Goal: Task Accomplishment & Management: Use online tool/utility

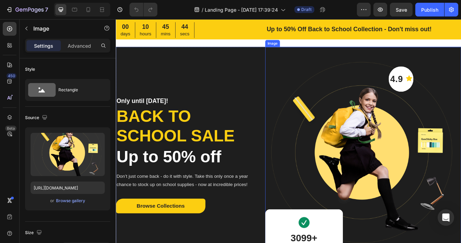
click at [298, 47] on div "Image" at bounding box center [302, 48] width 15 height 6
click at [70, 165] on input "file" at bounding box center [67, 166] width 47 height 12
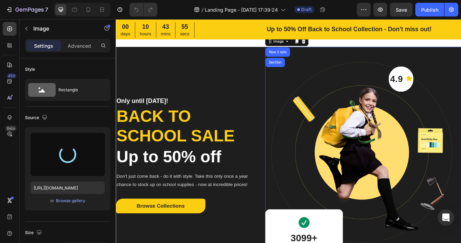
type input "[URL][DOMAIN_NAME]"
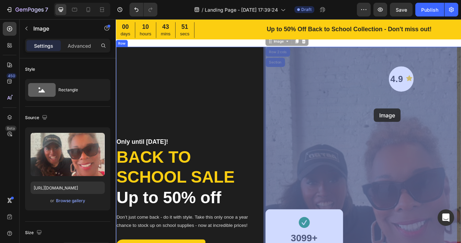
drag, startPoint x: 410, startPoint y: 151, endPoint x: 423, endPoint y: 126, distance: 28.9
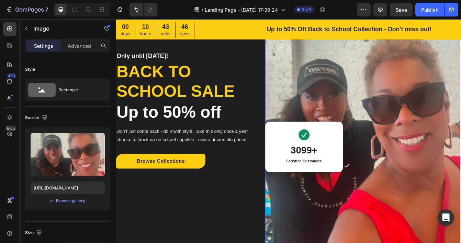
scroll to position [103, 0]
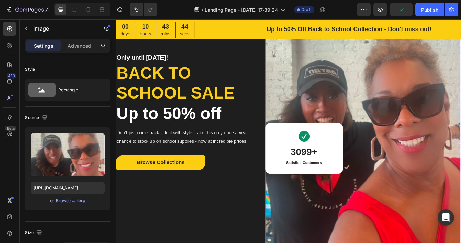
click at [377, 117] on img at bounding box center [411, 131] width 234 height 365
click at [381, 127] on img at bounding box center [411, 131] width 234 height 365
click at [395, 141] on img at bounding box center [411, 131] width 234 height 365
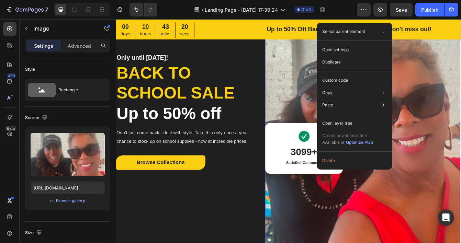
click at [346, 49] on p "Open settings" at bounding box center [335, 50] width 26 height 6
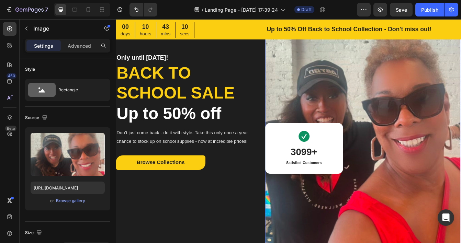
click at [40, 92] on icon at bounding box center [41, 90] width 7 height 3
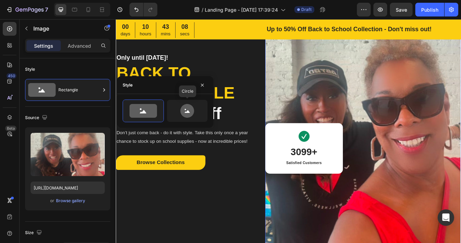
click at [183, 107] on icon at bounding box center [187, 111] width 14 height 14
type input "80"
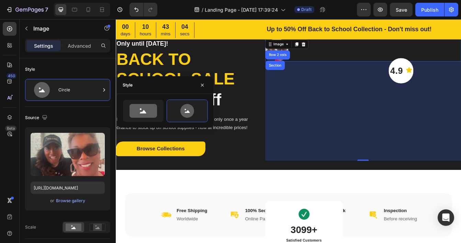
scroll to position [0, 0]
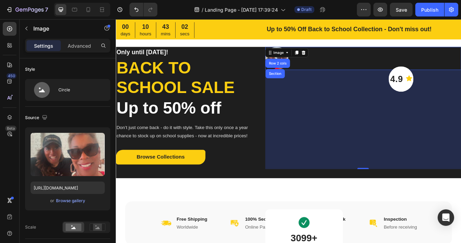
click at [378, 131] on div "0" at bounding box center [411, 139] width 234 height 118
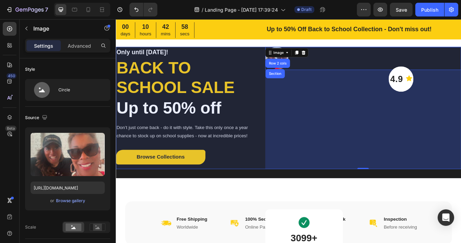
click at [296, 66] on div "Row 2 cols" at bounding box center [308, 71] width 29 height 11
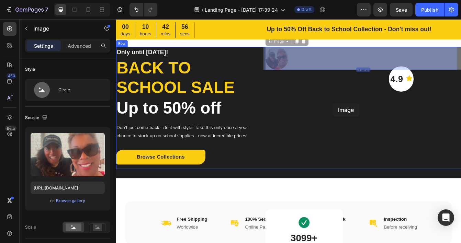
drag, startPoint x: 302, startPoint y: 67, endPoint x: 374, endPoint y: 119, distance: 89.2
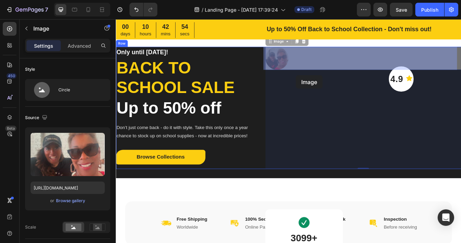
drag, startPoint x: 308, startPoint y: 63, endPoint x: 316, endPoint y: 72, distance: 12.1
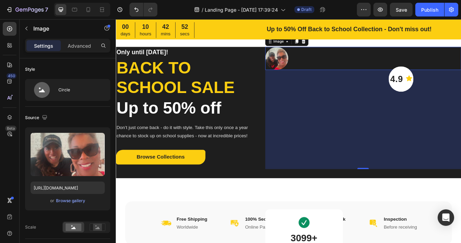
click at [309, 62] on img at bounding box center [307, 65] width 27 height 27
click at [330, 45] on icon at bounding box center [331, 45] width 4 height 5
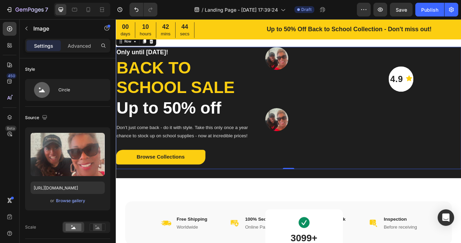
click at [366, 173] on div "4.9 Text block Icon Row Image Image Image 3099+ Heading Satisfied Customers Tex…" at bounding box center [411, 125] width 234 height 146
click at [306, 69] on img at bounding box center [307, 65] width 27 height 27
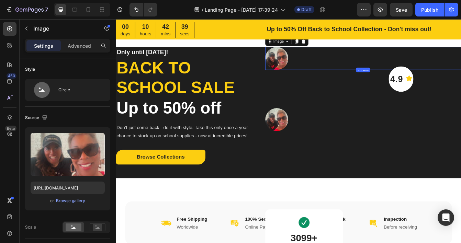
click at [337, 47] on icon at bounding box center [339, 45] width 4 height 5
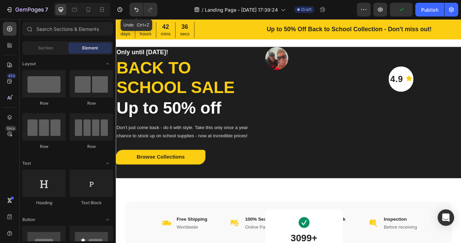
click at [136, 5] on button "Undo/Redo" at bounding box center [136, 10] width 14 height 14
click at [135, 7] on icon "Undo/Redo" at bounding box center [136, 9] width 7 height 7
click at [137, 13] on icon "Undo/Redo" at bounding box center [136, 9] width 7 height 7
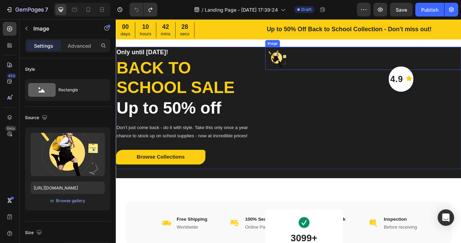
click at [308, 69] on img at bounding box center [307, 65] width 27 height 27
click at [70, 93] on div "Rectangle" at bounding box center [79, 90] width 42 height 16
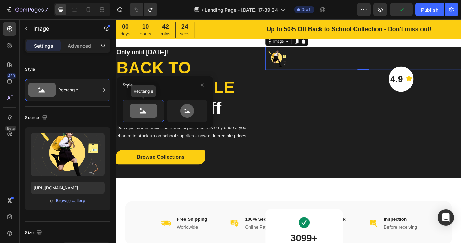
click at [138, 114] on icon at bounding box center [142, 111] width 27 height 14
click at [175, 111] on icon at bounding box center [187, 111] width 32 height 14
type input "80"
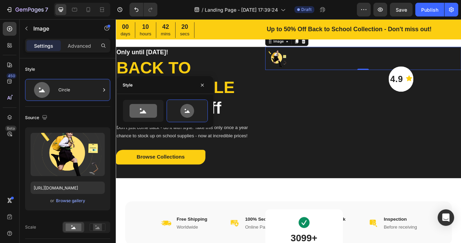
click at [97, 91] on div "Circle" at bounding box center [79, 90] width 42 height 16
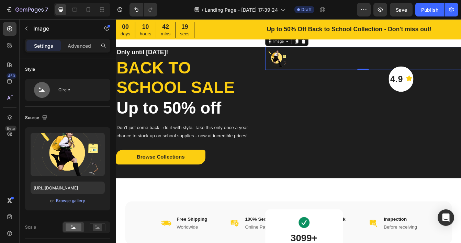
click at [308, 64] on img at bounding box center [307, 65] width 27 height 27
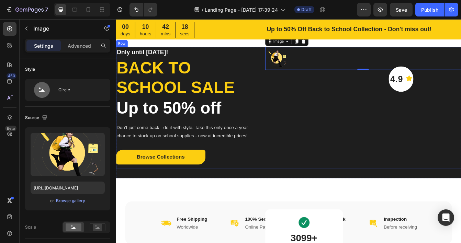
drag, startPoint x: 410, startPoint y: 80, endPoint x: 407, endPoint y: 116, distance: 36.2
click at [410, 133] on div "4.9 Text block Icon Row Image 345.312 Image 3099+ Heading Satisfied Customers T…" at bounding box center [411, 125] width 234 height 146
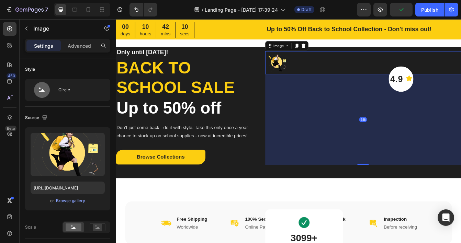
drag, startPoint x: 407, startPoint y: 79, endPoint x: 405, endPoint y: 187, distance: 108.5
click at [405, 85] on div "316" at bounding box center [411, 85] width 234 height 0
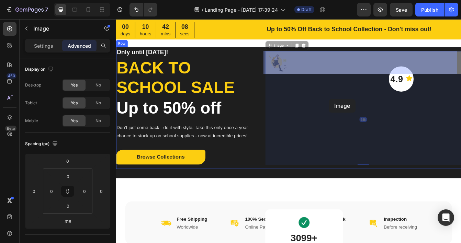
drag, startPoint x: 354, startPoint y: 108, endPoint x: 372, endPoint y: 115, distance: 19.4
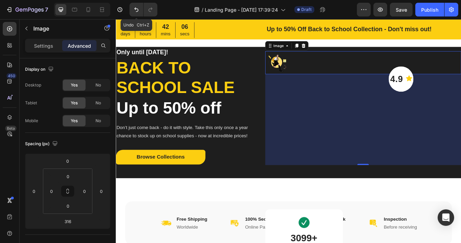
click at [137, 11] on icon "Undo/Redo" at bounding box center [136, 9] width 7 height 7
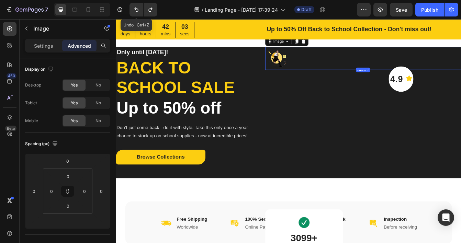
click at [137, 10] on icon "Undo/Redo" at bounding box center [136, 9] width 7 height 7
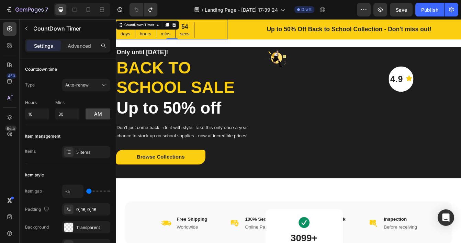
click at [246, 28] on div "00 days 10 hours 41 mins 54 secs" at bounding box center [182, 32] width 133 height 19
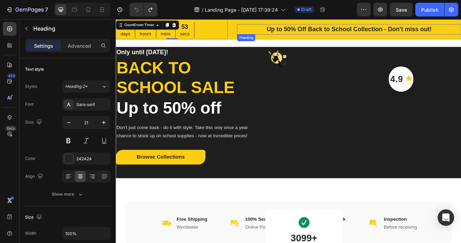
click at [277, 31] on p "Up to 50% Off Back to School Collection - Don't miss out!" at bounding box center [394, 31] width 266 height 11
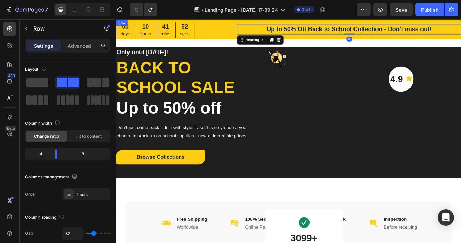
click at [252, 30] on div "00 days 10 hours 41 mins 52 secs CountDown Timer Up to 50% Off Back to School C…" at bounding box center [322, 31] width 412 height 24
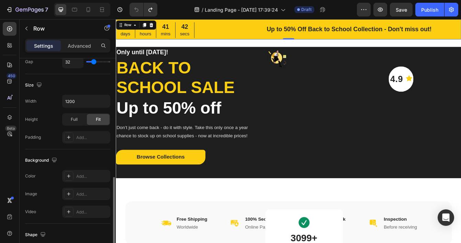
scroll to position [206, 0]
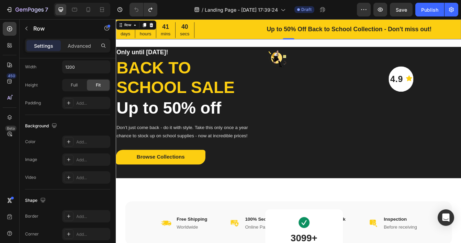
click at [73, 142] on div at bounding box center [69, 142] width 10 height 10
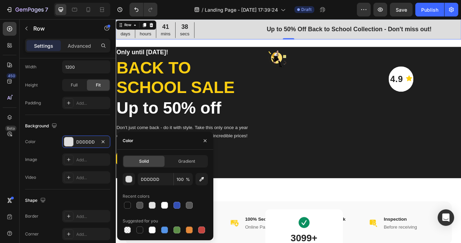
click at [202, 228] on div at bounding box center [201, 229] width 7 height 7
type input "C5453F"
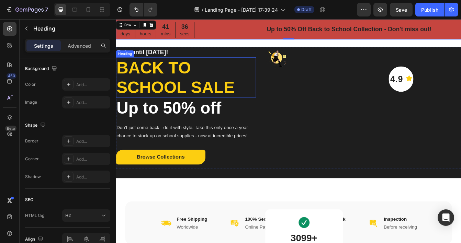
click at [178, 94] on p "Back to school sale" at bounding box center [199, 88] width 166 height 47
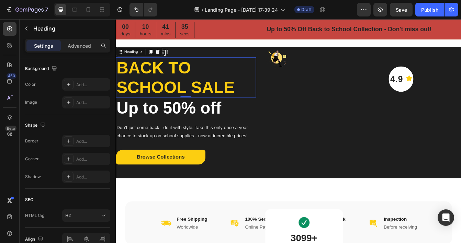
scroll to position [0, 0]
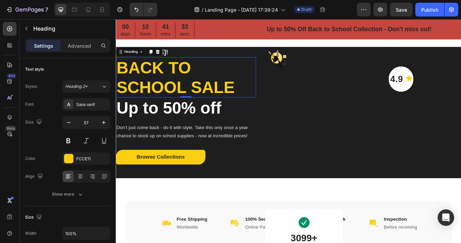
click at [80, 162] on div "FCCE11" at bounding box center [92, 159] width 32 height 6
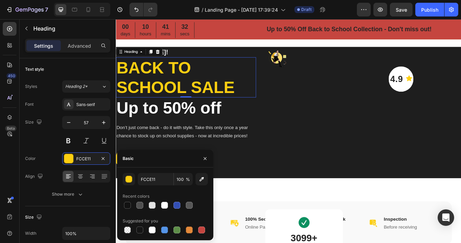
click at [203, 228] on div at bounding box center [201, 229] width 7 height 7
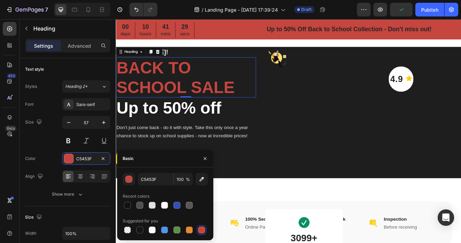
click at [154, 232] on div at bounding box center [152, 229] width 7 height 7
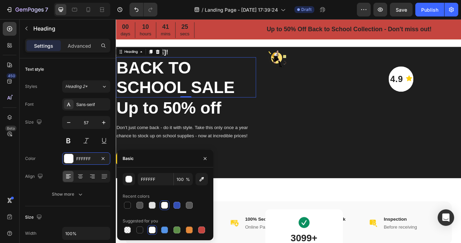
click at [188, 229] on div at bounding box center [189, 229] width 7 height 7
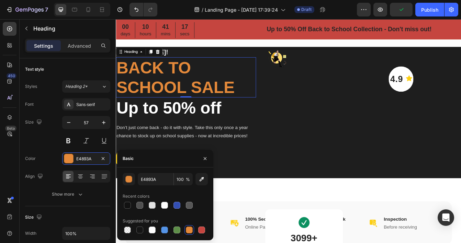
click at [200, 232] on div at bounding box center [201, 229] width 7 height 7
type input "C5453F"
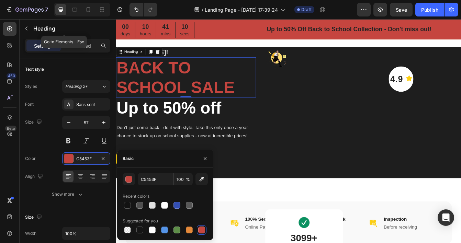
click at [22, 26] on button "button" at bounding box center [26, 28] width 11 height 11
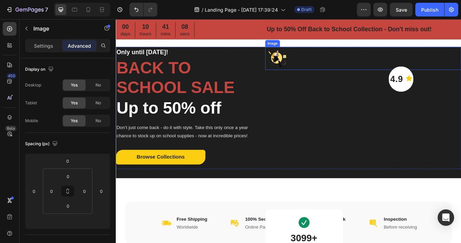
click at [298, 50] on div "Image" at bounding box center [303, 48] width 18 height 8
click at [316, 49] on div "Image" at bounding box center [309, 46] width 28 height 8
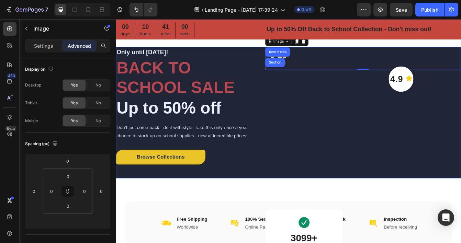
click at [302, 74] on div "Section" at bounding box center [305, 70] width 23 height 11
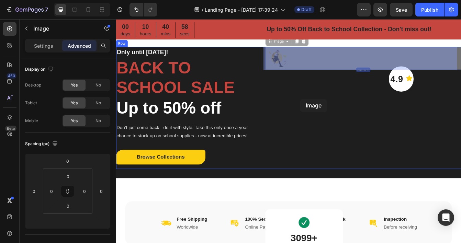
drag, startPoint x: 306, startPoint y: 69, endPoint x: 337, endPoint y: 117, distance: 57.0
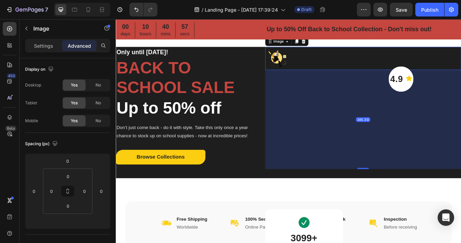
click at [307, 65] on img at bounding box center [307, 65] width 27 height 27
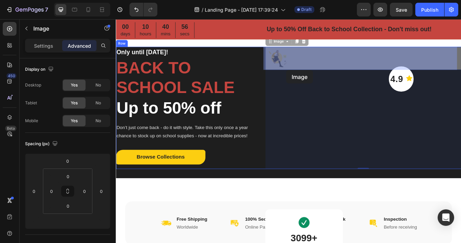
drag, startPoint x: 307, startPoint y: 65, endPoint x: 316, endPoint y: 77, distance: 15.2
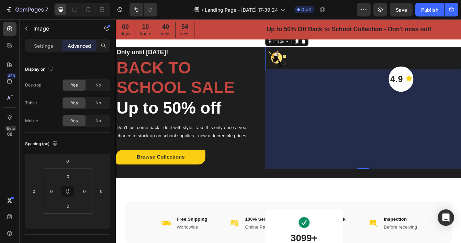
click at [309, 50] on div "Image" at bounding box center [319, 45] width 51 height 11
click at [309, 62] on img at bounding box center [307, 65] width 27 height 27
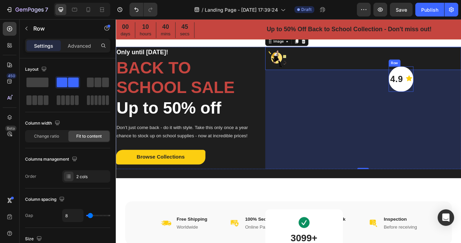
click at [452, 96] on div "4.9 Text block Icon Row" at bounding box center [456, 90] width 30 height 30
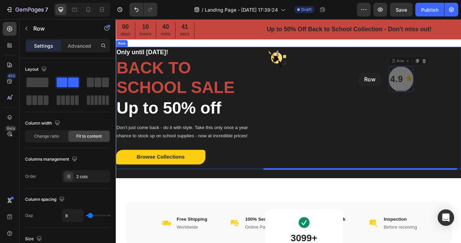
drag, startPoint x: 450, startPoint y: 83, endPoint x: 405, endPoint y: 83, distance: 45.0
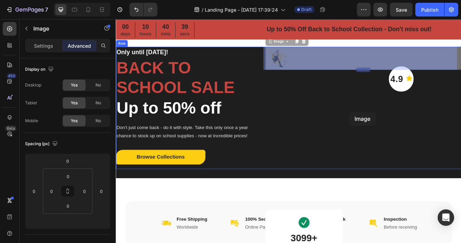
drag, startPoint x: 308, startPoint y: 62, endPoint x: 379, endPoint y: 119, distance: 90.5
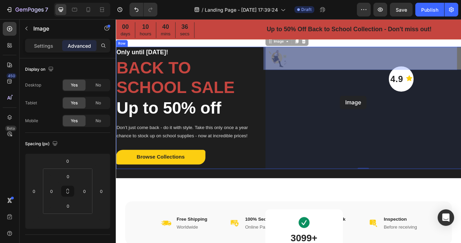
drag, startPoint x: 312, startPoint y: 46, endPoint x: 378, endPoint y: 107, distance: 90.4
drag, startPoint x: 308, startPoint y: 48, endPoint x: 313, endPoint y: 109, distance: 60.9
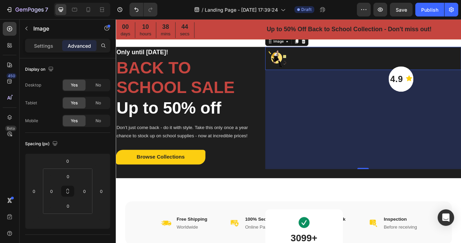
click at [303, 62] on img at bounding box center [307, 65] width 27 height 27
click at [309, 65] on img at bounding box center [307, 65] width 27 height 27
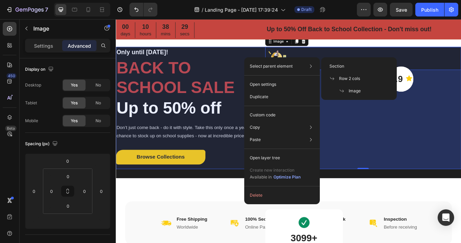
click at [340, 79] on span "Row 2 cols" at bounding box center [349, 78] width 21 height 6
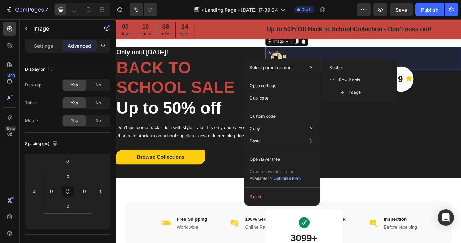
click at [352, 92] on span "Image" at bounding box center [354, 92] width 12 height 6
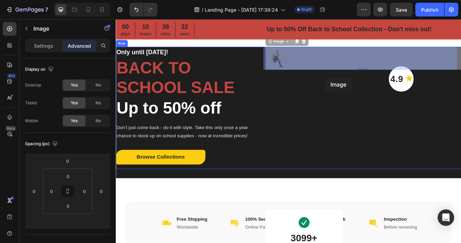
drag, startPoint x: 340, startPoint y: 69, endPoint x: 372, endPoint y: 88, distance: 36.6
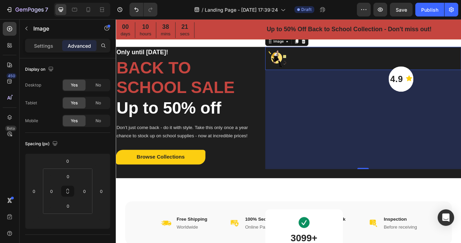
click at [402, 79] on div "Image 345.312" at bounding box center [411, 65] width 234 height 27
click at [355, 62] on div at bounding box center [411, 65] width 234 height 27
click at [300, 65] on img at bounding box center [307, 65] width 27 height 27
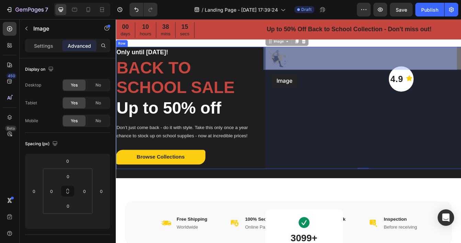
drag, startPoint x: 297, startPoint y: 45, endPoint x: 300, endPoint y: 70, distance: 25.6
drag, startPoint x: 298, startPoint y: 46, endPoint x: 296, endPoint y: 54, distance: 7.7
drag, startPoint x: 296, startPoint y: 62, endPoint x: 326, endPoint y: 69, distance: 30.3
drag, startPoint x: 299, startPoint y: 60, endPoint x: 340, endPoint y: 69, distance: 42.7
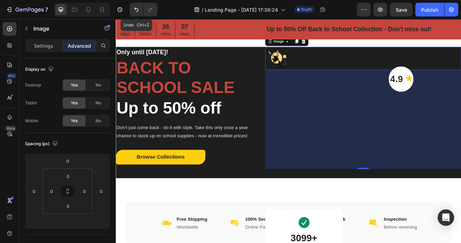
click at [135, 10] on icon "Undo/Redo" at bounding box center [136, 10] width 4 height 4
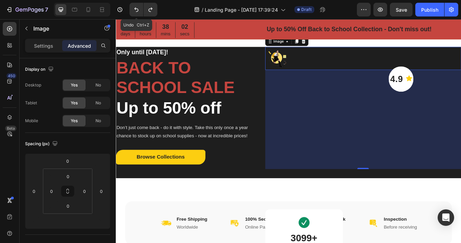
click at [137, 8] on icon "Undo/Redo" at bounding box center [136, 9] width 7 height 7
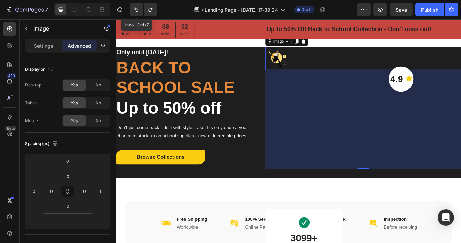
click at [137, 8] on icon "Undo/Redo" at bounding box center [136, 9] width 7 height 7
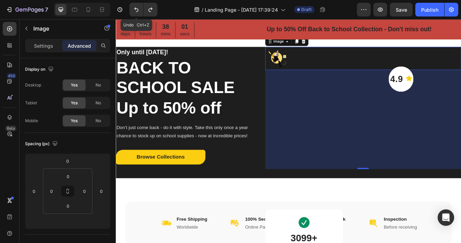
click at [137, 8] on icon "Undo/Redo" at bounding box center [136, 9] width 7 height 7
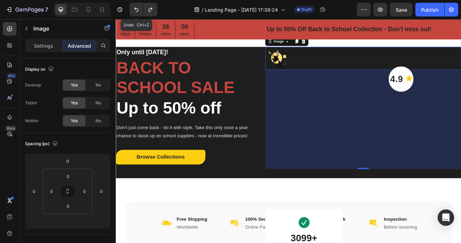
click at [137, 8] on icon "Undo/Redo" at bounding box center [136, 9] width 7 height 7
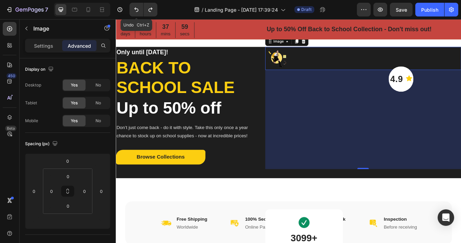
click at [137, 8] on icon "Undo/Redo" at bounding box center [136, 9] width 7 height 7
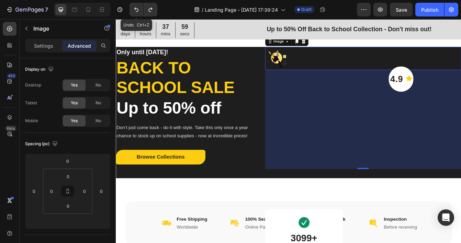
click at [137, 8] on icon "Undo/Redo" at bounding box center [136, 9] width 7 height 7
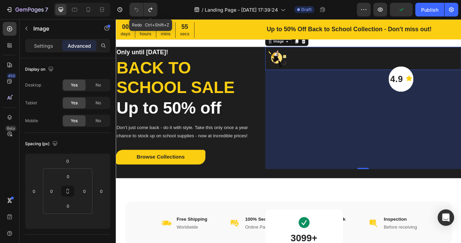
click at [152, 14] on button "Undo/Redo" at bounding box center [150, 10] width 14 height 14
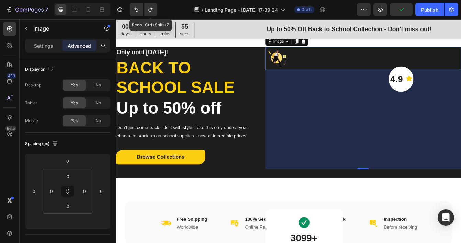
click at [152, 14] on button "Undo/Redo" at bounding box center [150, 10] width 14 height 14
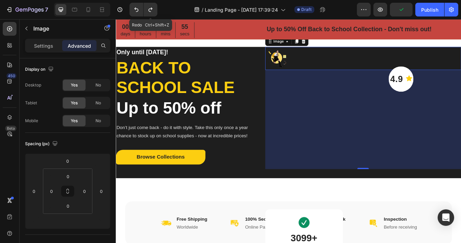
click at [152, 14] on button "Undo/Redo" at bounding box center [150, 10] width 14 height 14
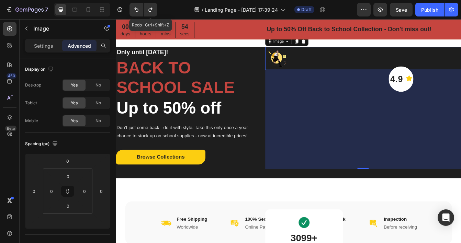
click at [152, 14] on button "Undo/Redo" at bounding box center [150, 10] width 14 height 14
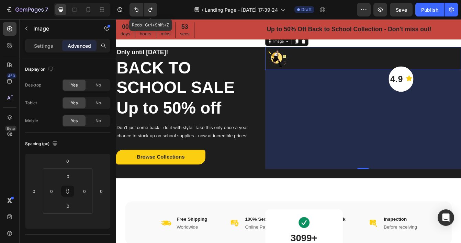
click at [152, 14] on button "Undo/Redo" at bounding box center [150, 10] width 14 height 14
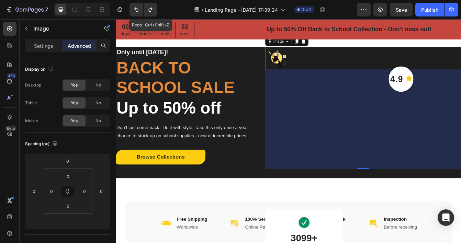
click at [152, 14] on button "Undo/Redo" at bounding box center [150, 10] width 14 height 14
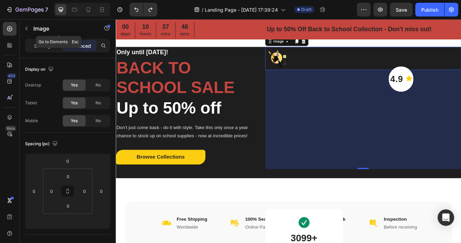
click at [27, 30] on icon "button" at bounding box center [26, 28] width 5 height 5
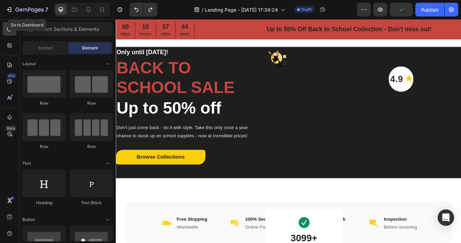
click at [8, 7] on icon "button" at bounding box center [9, 9] width 7 height 7
